Goal: Task Accomplishment & Management: Manage account settings

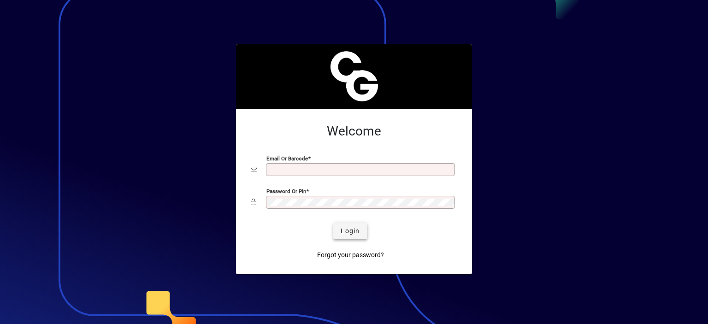
type input "**********"
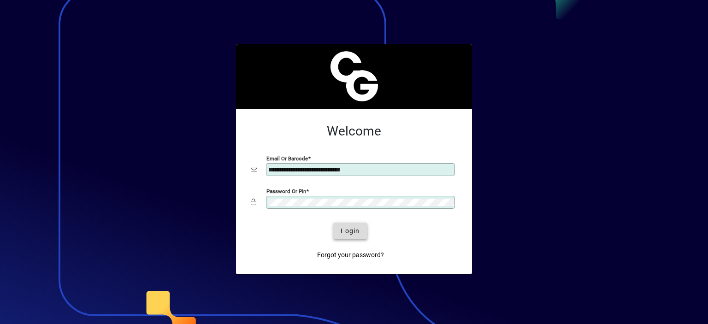
click at [355, 229] on span "Login" at bounding box center [350, 231] width 19 height 10
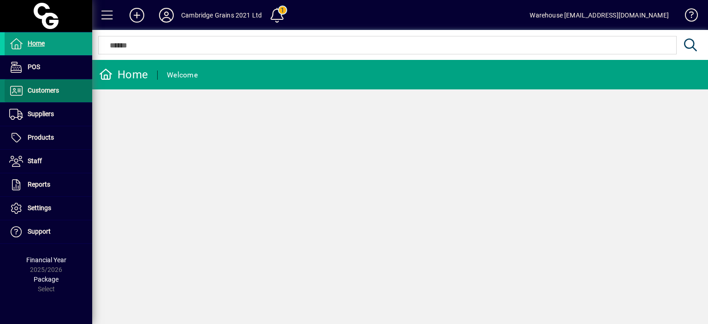
click at [43, 97] on span at bounding box center [49, 91] width 88 height 22
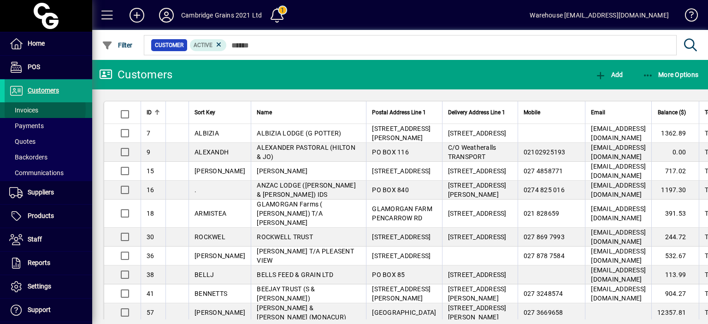
click at [33, 109] on span "Invoices" at bounding box center [23, 109] width 29 height 7
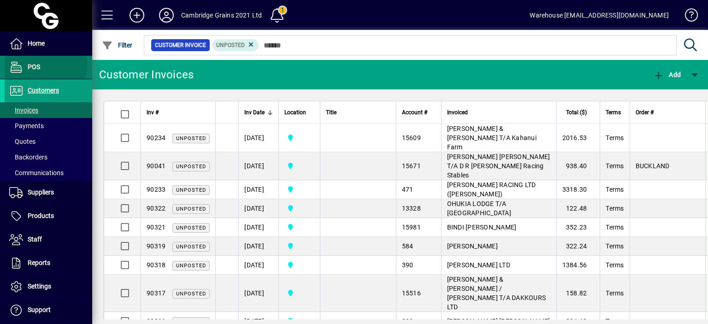
click at [42, 64] on span at bounding box center [49, 67] width 88 height 22
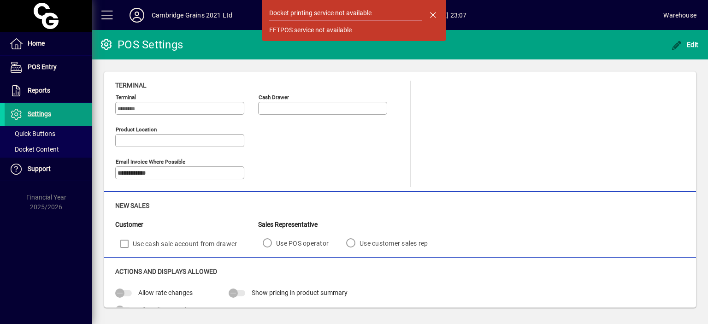
click at [109, 123] on div "**********" at bounding box center [400, 131] width 592 height 120
click at [434, 18] on span "button" at bounding box center [433, 15] width 22 height 22
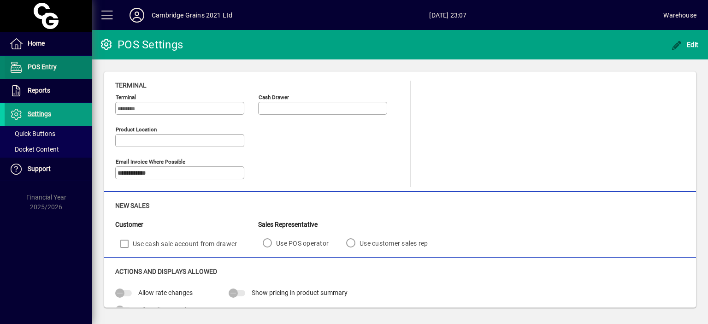
click at [35, 67] on span "POS Entry" at bounding box center [42, 66] width 29 height 7
click at [36, 74] on span at bounding box center [49, 67] width 88 height 22
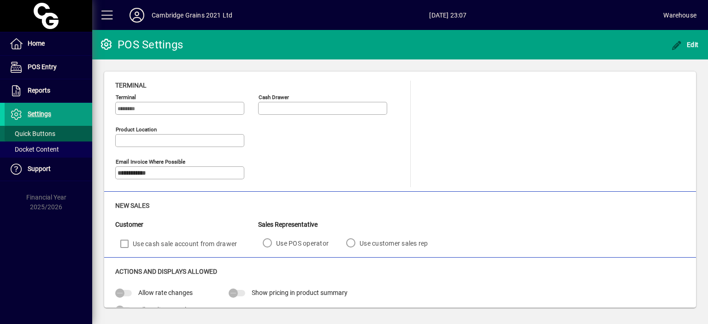
click at [41, 136] on span "Quick Buttons" at bounding box center [32, 133] width 46 height 7
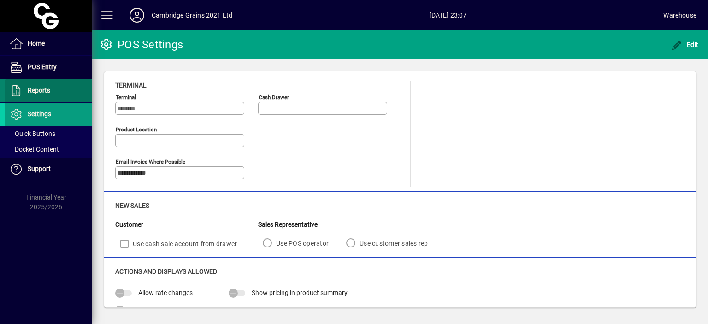
click at [48, 81] on span at bounding box center [49, 91] width 88 height 22
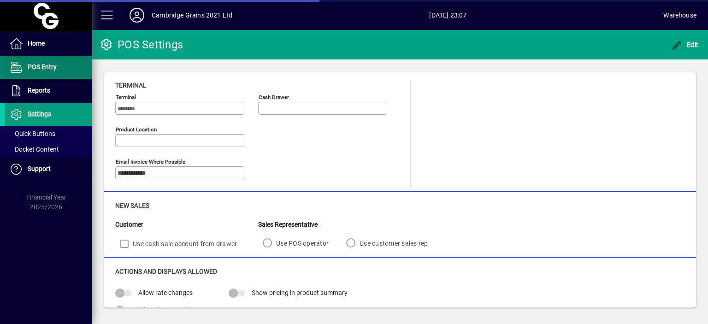
click at [47, 71] on span "POS Entry" at bounding box center [31, 67] width 52 height 11
